Goal: Information Seeking & Learning: Compare options

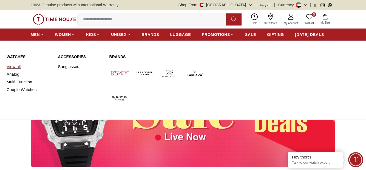
click at [17, 64] on link "View all" at bounding box center [29, 67] width 45 height 8
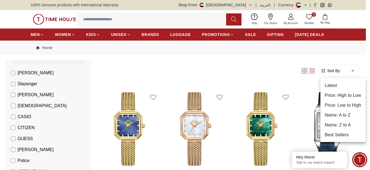
click at [332, 85] on li "Latest" at bounding box center [342, 86] width 45 height 10
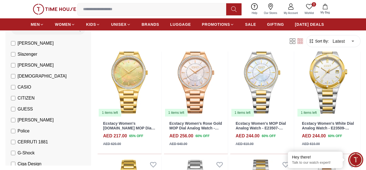
scroll to position [411, 0]
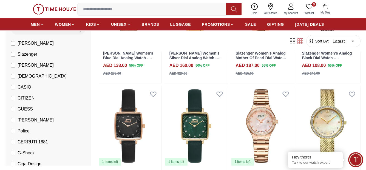
scroll to position [1069, 0]
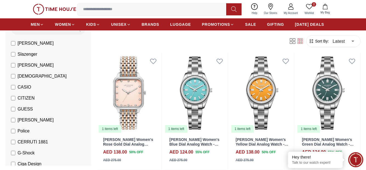
scroll to position [1233, 0]
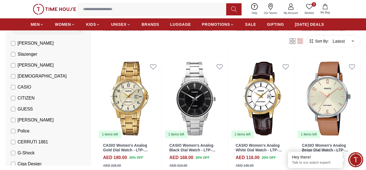
scroll to position [2302, 0]
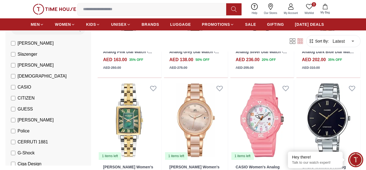
scroll to position [2909, 0]
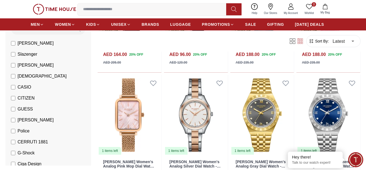
scroll to position [3529, 0]
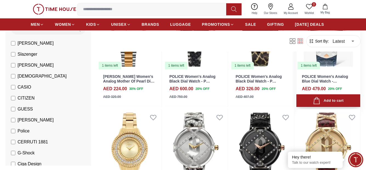
scroll to position [3727, 0]
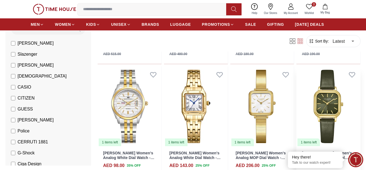
scroll to position [4248, 0]
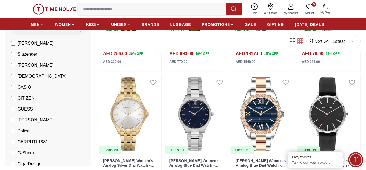
scroll to position [4796, 0]
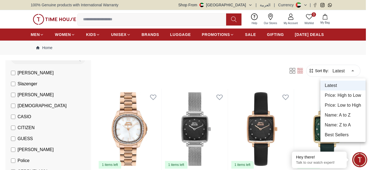
click at [351, 106] on li "Price: Low to High" at bounding box center [342, 105] width 45 height 10
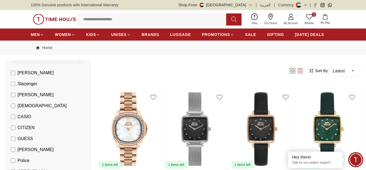
type input "*"
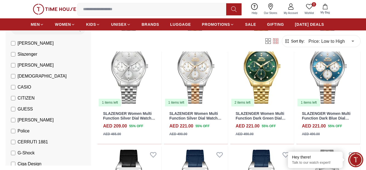
scroll to position [301, 0]
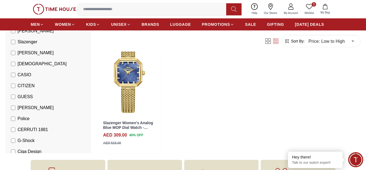
scroll to position [877, 0]
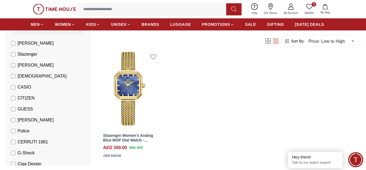
click at [20, 41] on span "[PERSON_NAME]" at bounding box center [36, 43] width 36 height 7
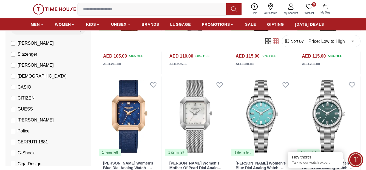
scroll to position [384, 0]
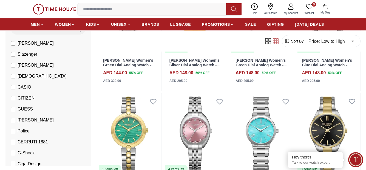
scroll to position [1124, 0]
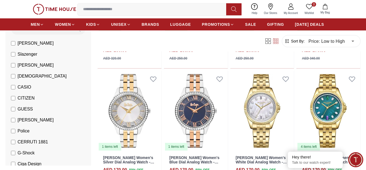
scroll to position [1480, 0]
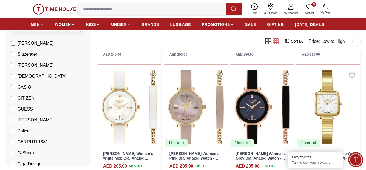
scroll to position [2549, 0]
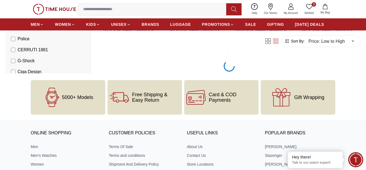
scroll to position [3014, 0]
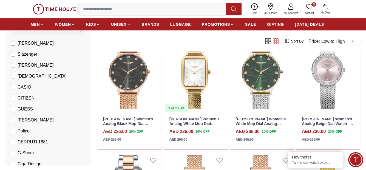
scroll to position [4054, 0]
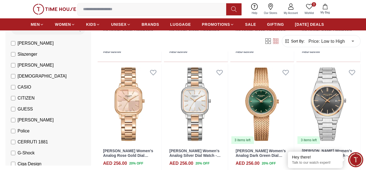
scroll to position [4711, 0]
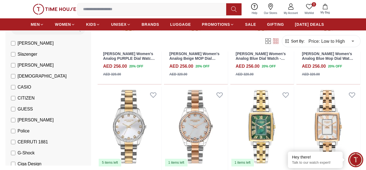
scroll to position [5285, 0]
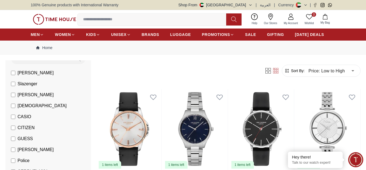
click at [23, 105] on span "[DEMOGRAPHIC_DATA]" at bounding box center [42, 105] width 49 height 7
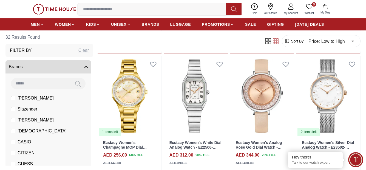
scroll to position [521, 0]
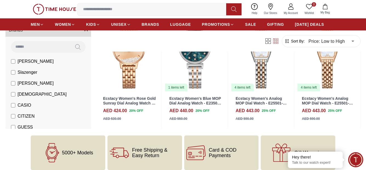
scroll to position [904, 0]
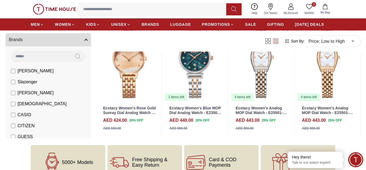
click at [22, 93] on span "[PERSON_NAME]" at bounding box center [36, 93] width 36 height 7
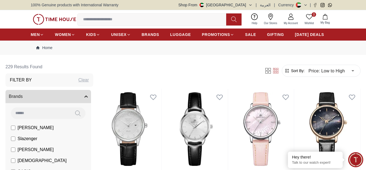
click at [26, 161] on span "[DEMOGRAPHIC_DATA]" at bounding box center [42, 160] width 49 height 7
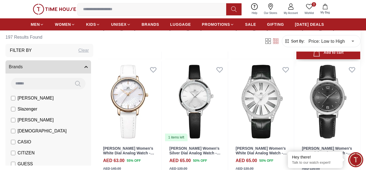
scroll to position [164, 0]
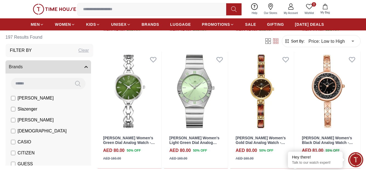
scroll to position [767, 0]
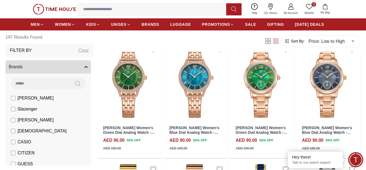
scroll to position [1617, 0]
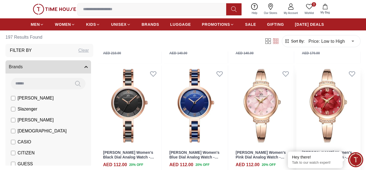
scroll to position [2686, 0]
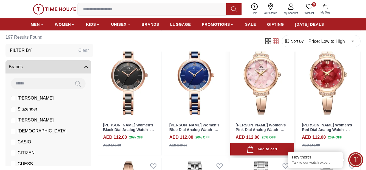
drag, startPoint x: 323, startPoint y: 75, endPoint x: 259, endPoint y: 72, distance: 64.2
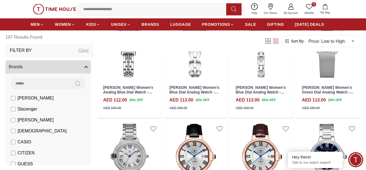
scroll to position [3014, 0]
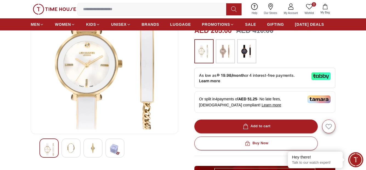
scroll to position [55, 0]
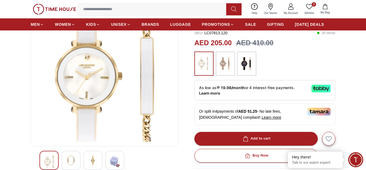
click at [72, 154] on div at bounding box center [70, 160] width 19 height 19
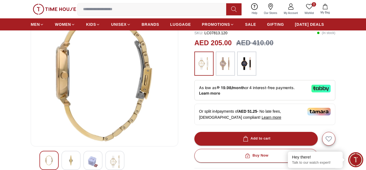
click at [89, 158] on img at bounding box center [93, 161] width 10 height 13
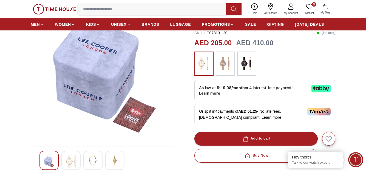
click at [112, 162] on img at bounding box center [115, 160] width 10 height 10
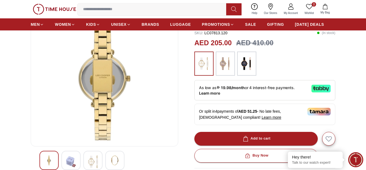
click at [53, 162] on img at bounding box center [49, 160] width 10 height 10
click at [96, 161] on img at bounding box center [93, 161] width 10 height 13
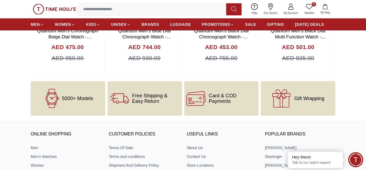
scroll to position [740, 0]
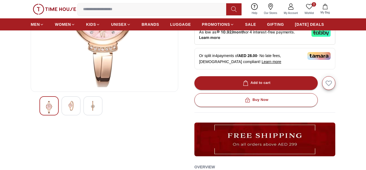
scroll to position [110, 0]
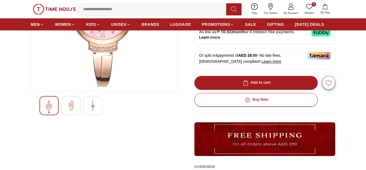
click at [72, 107] on img at bounding box center [71, 106] width 10 height 10
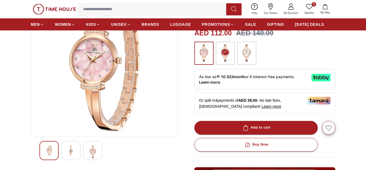
scroll to position [55, 0]
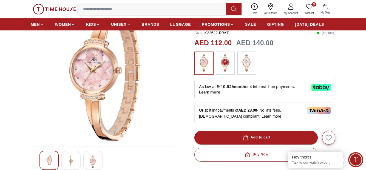
click at [94, 162] on img at bounding box center [93, 161] width 10 height 13
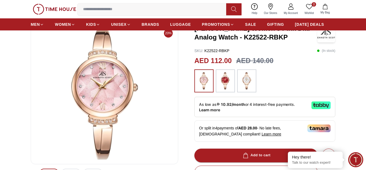
scroll to position [27, 0]
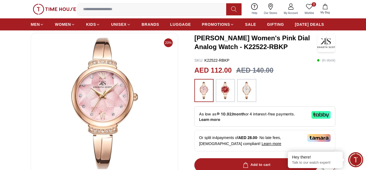
click at [221, 91] on img at bounding box center [225, 91] width 14 height 18
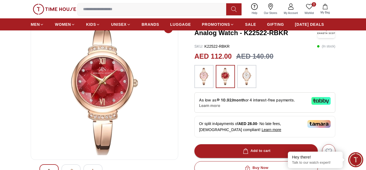
scroll to position [55, 0]
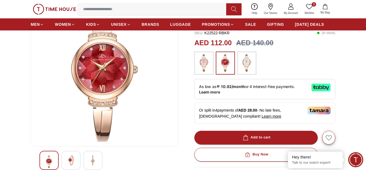
click at [70, 159] on img at bounding box center [71, 160] width 10 height 10
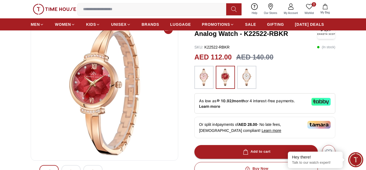
scroll to position [27, 0]
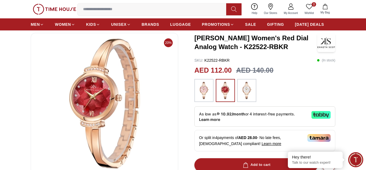
click at [242, 95] on img at bounding box center [247, 91] width 14 height 18
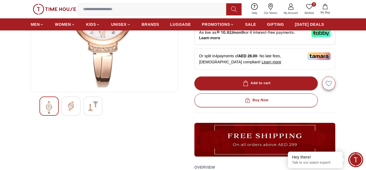
scroll to position [82, 0]
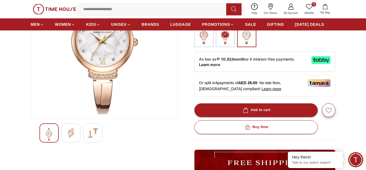
click at [62, 128] on div at bounding box center [70, 132] width 19 height 19
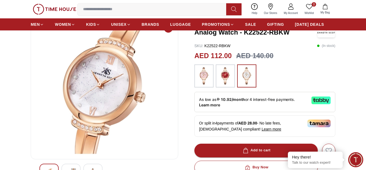
scroll to position [55, 0]
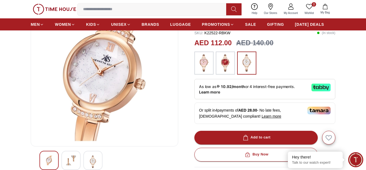
click at [69, 161] on img at bounding box center [71, 160] width 10 height 10
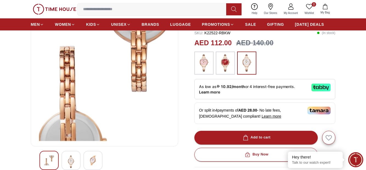
click at [53, 157] on img at bounding box center [49, 160] width 10 height 10
click at [75, 157] on img at bounding box center [71, 161] width 10 height 13
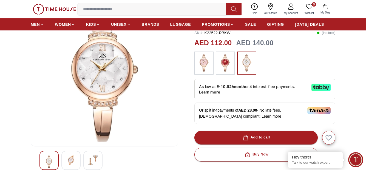
click at [75, 157] on img at bounding box center [71, 160] width 10 height 10
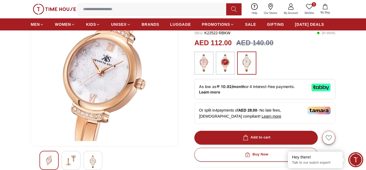
click at [226, 61] on img at bounding box center [225, 63] width 14 height 18
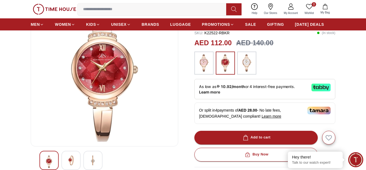
click at [71, 160] on img at bounding box center [71, 160] width 10 height 10
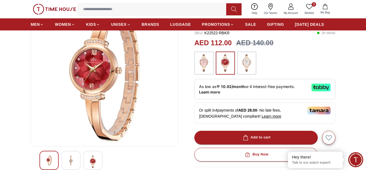
click at [71, 160] on img at bounding box center [71, 160] width 10 height 10
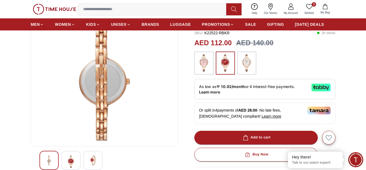
click at [71, 160] on img at bounding box center [71, 161] width 10 height 13
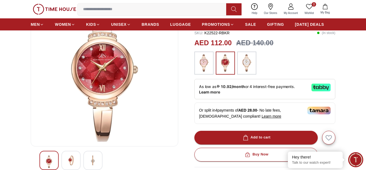
click at [71, 160] on img at bounding box center [71, 160] width 10 height 10
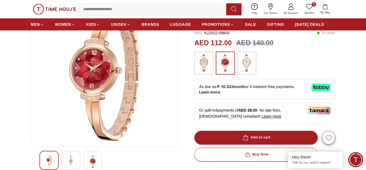
click at [211, 61] on div at bounding box center [203, 63] width 19 height 23
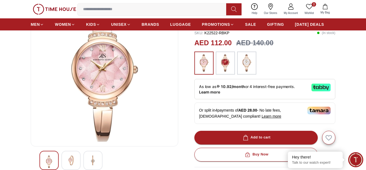
click at [67, 161] on img at bounding box center [71, 160] width 10 height 10
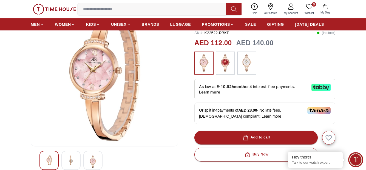
click at [67, 161] on img at bounding box center [71, 160] width 10 height 10
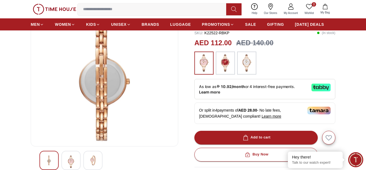
click at [67, 161] on img at bounding box center [71, 161] width 10 height 13
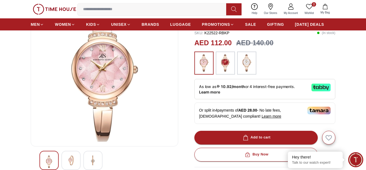
click at [67, 161] on img at bounding box center [71, 160] width 10 height 10
